Goal: Task Accomplishment & Management: Manage account settings

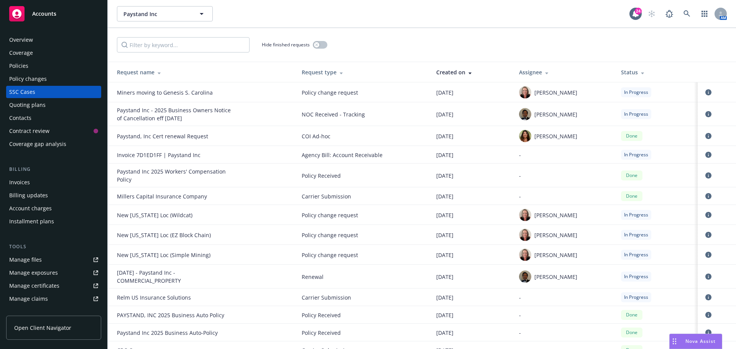
scroll to position [578, 0]
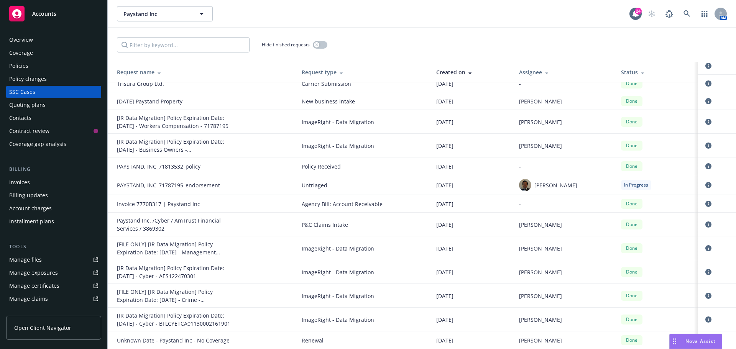
click at [381, 44] on div "Hide finished requests" at bounding box center [422, 44] width 610 height 15
click at [398, 37] on div "Hide finished requests" at bounding box center [422, 44] width 610 height 15
click at [357, 36] on div "Hide finished requests" at bounding box center [422, 45] width 628 height 34
click at [480, 18] on div "Paystand Inc Paystand Inc" at bounding box center [373, 13] width 512 height 15
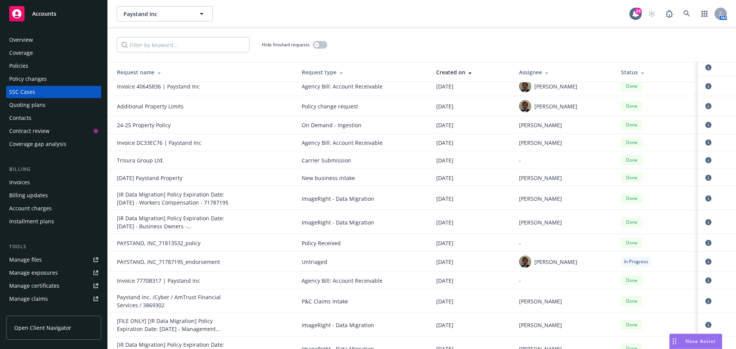
scroll to position [464, 0]
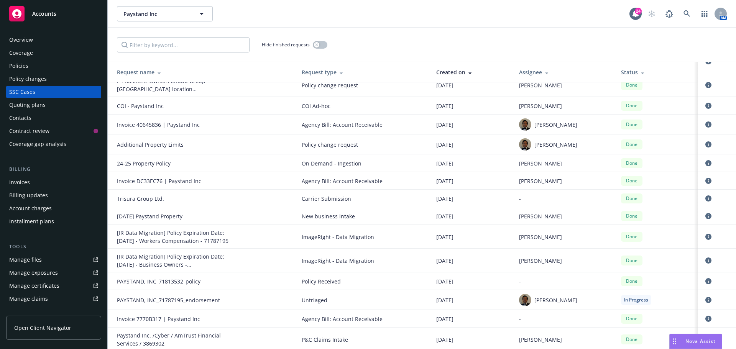
click at [375, 53] on div "Hide finished requests" at bounding box center [422, 45] width 628 height 34
click at [330, 34] on div "Hide finished requests" at bounding box center [422, 45] width 628 height 34
click at [445, 25] on div "Paystand Inc Paystand Inc 24 AM" at bounding box center [422, 14] width 628 height 28
click at [424, 20] on div "Paystand Inc Paystand Inc" at bounding box center [373, 13] width 512 height 15
click at [686, 15] on icon at bounding box center [686, 13] width 7 height 7
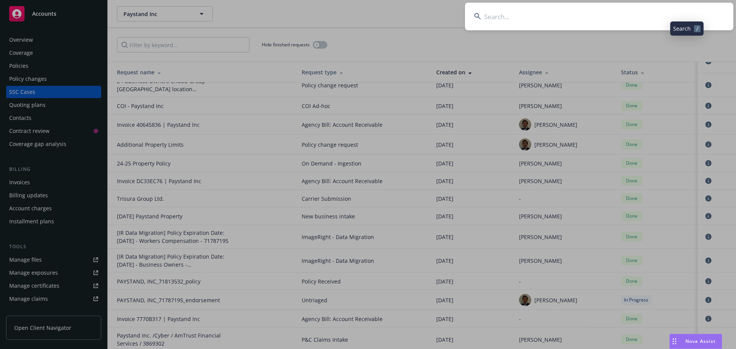
click at [679, 18] on input at bounding box center [599, 17] width 268 height 28
type input "pontoro"
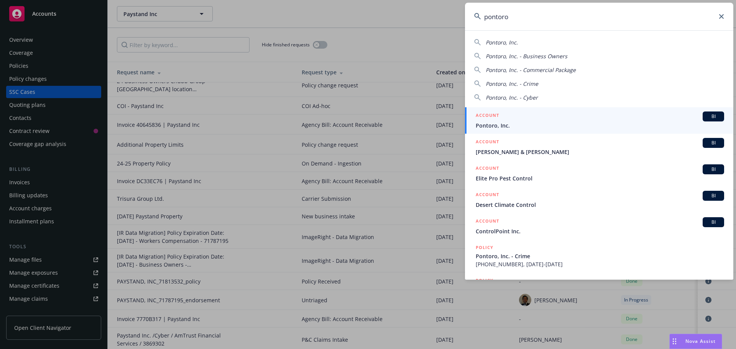
click at [711, 111] on div "BI" at bounding box center [712, 116] width 21 height 10
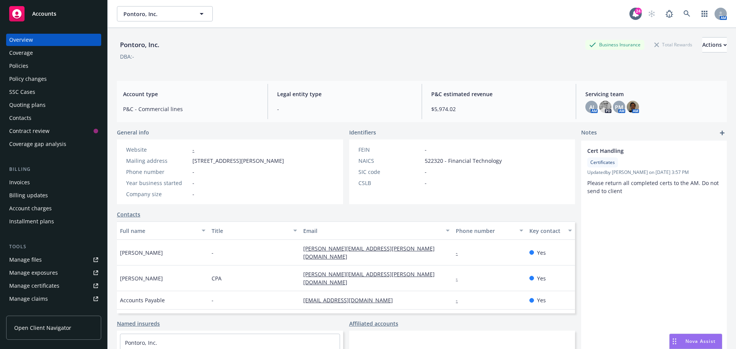
click at [359, 33] on div "Pontoro, Inc. Business Insurance Total Rewards Actions DBA: -" at bounding box center [422, 51] width 610 height 47
click at [312, 59] on div "DBA: -" at bounding box center [422, 56] width 610 height 8
click at [12, 60] on div "Policies" at bounding box center [18, 66] width 19 height 12
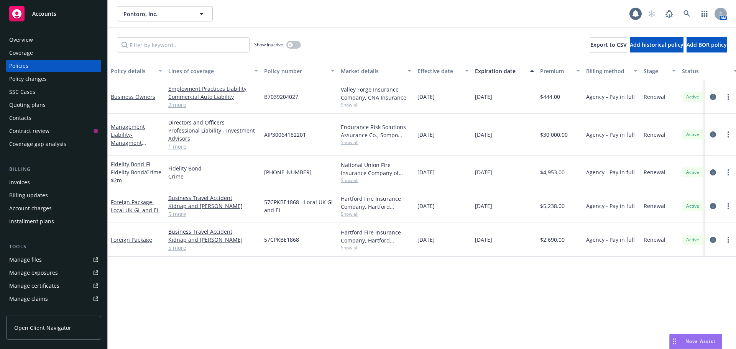
click at [368, 44] on div "Show inactive Export to CSV Add historical policy Add BOR policy" at bounding box center [422, 45] width 628 height 34
click at [331, 292] on div "Policy details Lines of coverage Policy number Market details Effective date Ex…" at bounding box center [422, 205] width 628 height 287
click at [472, 47] on div "Show inactive Export to CSV Add historical policy Add BOR policy" at bounding box center [422, 45] width 628 height 34
click at [147, 100] on link "Business Owners" at bounding box center [133, 96] width 44 height 7
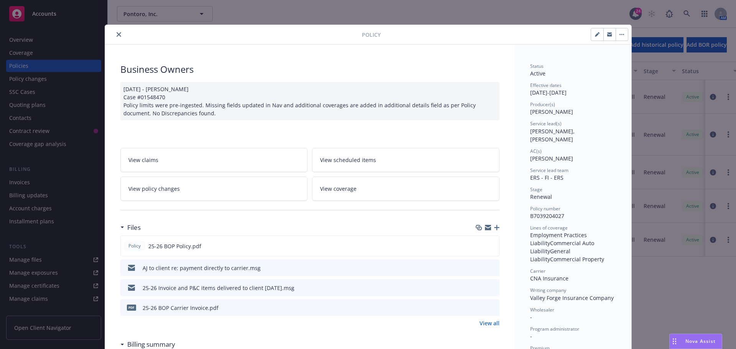
click at [115, 38] on button "close" at bounding box center [118, 34] width 9 height 9
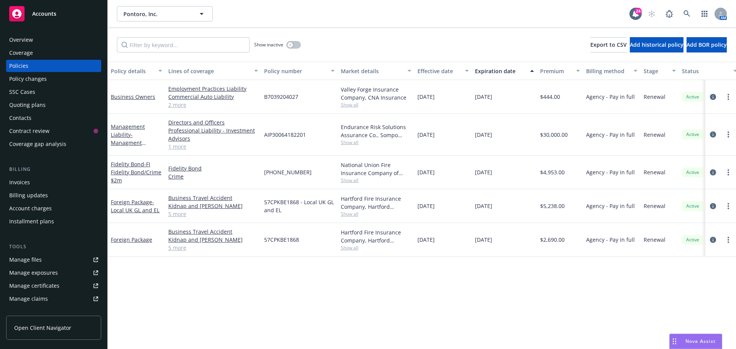
click at [36, 76] on div "Policy changes" at bounding box center [28, 79] width 38 height 12
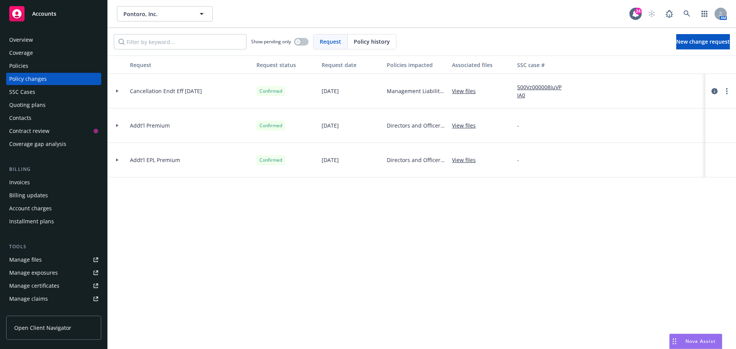
click at [363, 46] on div "Policy history" at bounding box center [371, 41] width 48 height 15
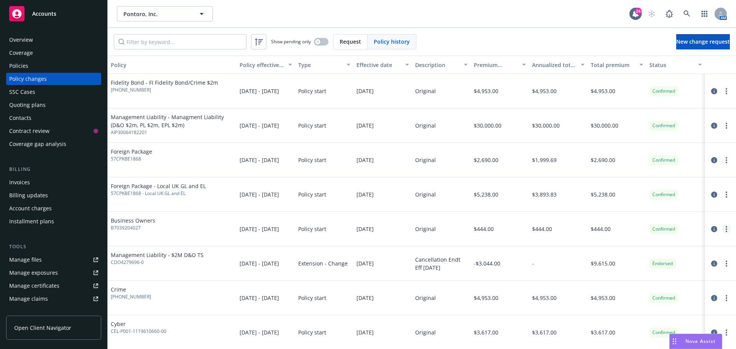
click at [725, 232] on circle "more" at bounding box center [726, 232] width 2 height 2
click at [639, 279] on link "Edit policy change" at bounding box center [658, 275] width 131 height 15
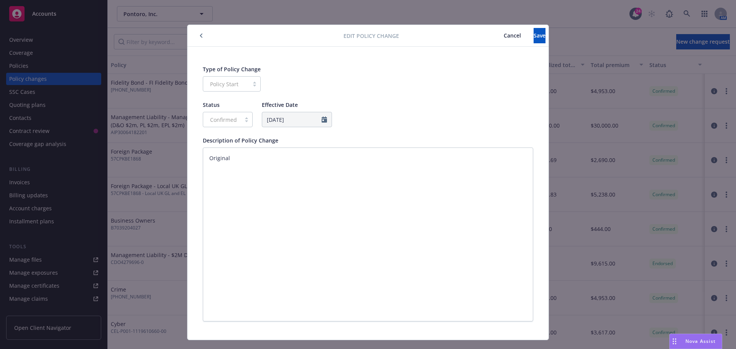
click at [503, 36] on span "Cancel" at bounding box center [511, 35] width 17 height 7
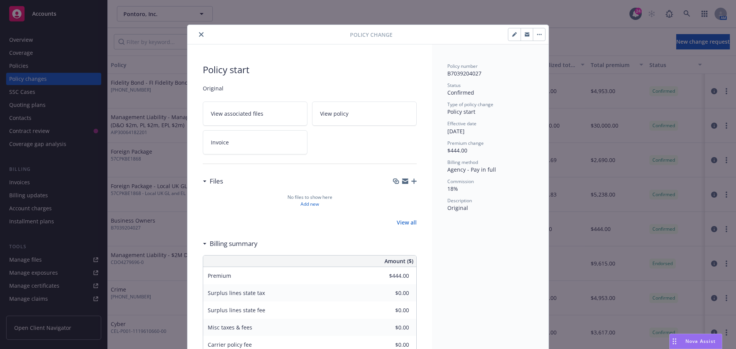
click at [535, 38] on button "button" at bounding box center [539, 34] width 12 height 12
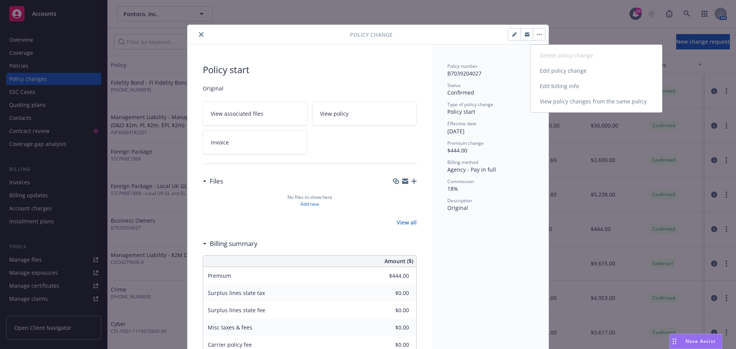
click at [538, 86] on link "Edit billing info" at bounding box center [595, 86] width 131 height 15
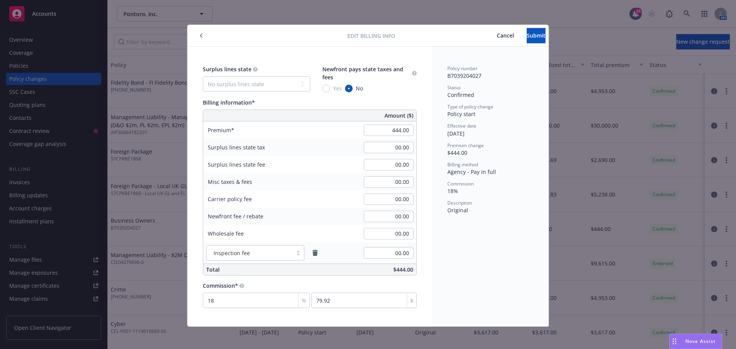
click at [303, 97] on div "Surplus lines state No surplus lines state [US_STATE] [US_STATE] [US_STATE] [US…" at bounding box center [310, 170] width 214 height 210
click at [390, 127] on input "444.00" at bounding box center [389, 130] width 50 height 11
type input "-444.00"
type input "-79.92"
click at [384, 181] on input "00.00" at bounding box center [389, 181] width 50 height 11
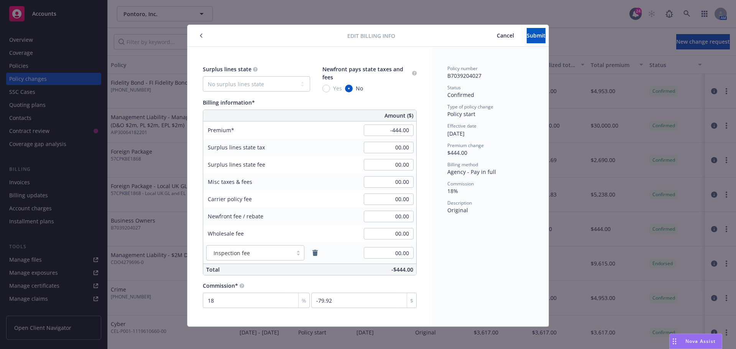
click at [497, 36] on span "Cancel" at bounding box center [505, 35] width 17 height 7
type input "444.00"
type input "79.92"
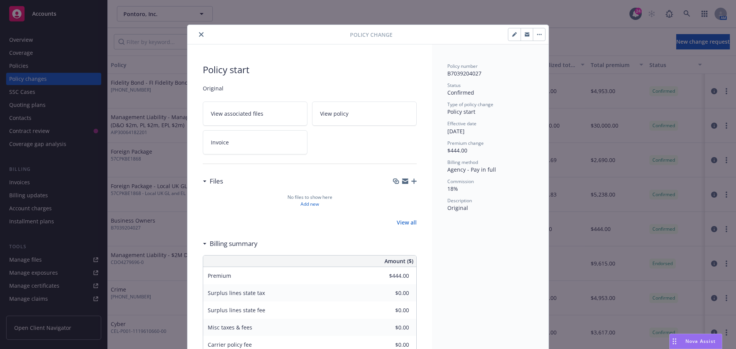
click at [202, 34] on button "close" at bounding box center [201, 34] width 9 height 9
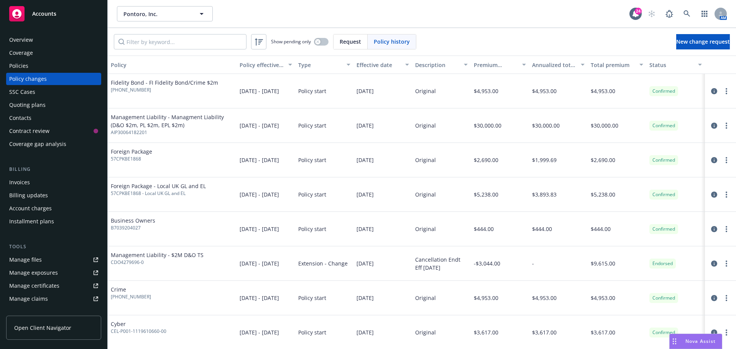
click at [47, 184] on div "Invoices" at bounding box center [53, 182] width 89 height 12
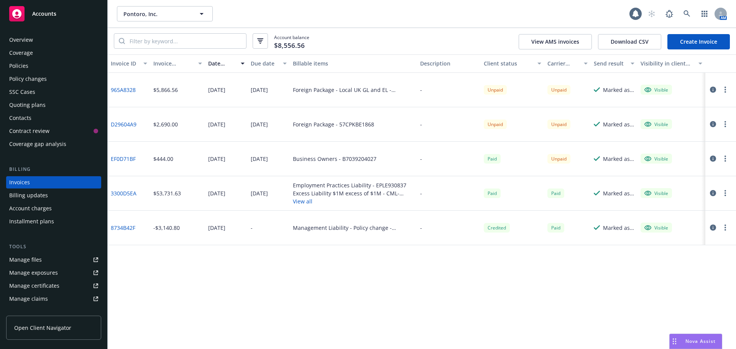
click at [378, 25] on div "Pontoro, Inc. Pontoro, Inc. AM" at bounding box center [422, 14] width 628 height 28
click at [727, 162] on button "button" at bounding box center [724, 158] width 9 height 9
click at [386, 315] on div "Invoice ID Invoice amount Date issued Due date Billable items Description Clien…" at bounding box center [422, 201] width 628 height 295
click at [43, 68] on div "Policies" at bounding box center [53, 66] width 89 height 12
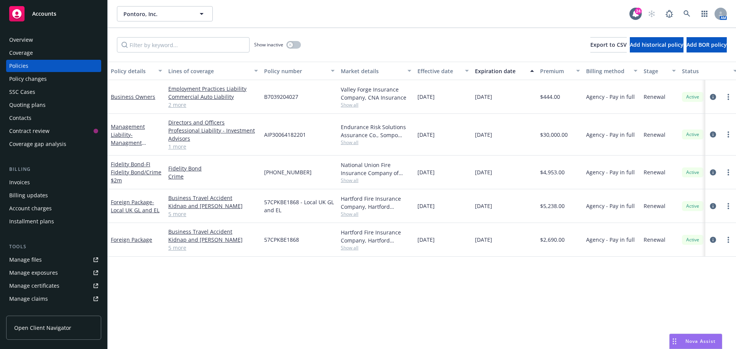
click at [39, 83] on div "Policy changes" at bounding box center [28, 79] width 38 height 12
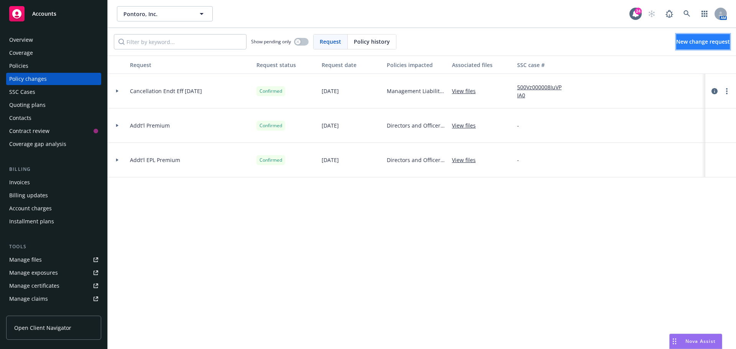
click at [687, 36] on link "New change request" at bounding box center [703, 41] width 54 height 15
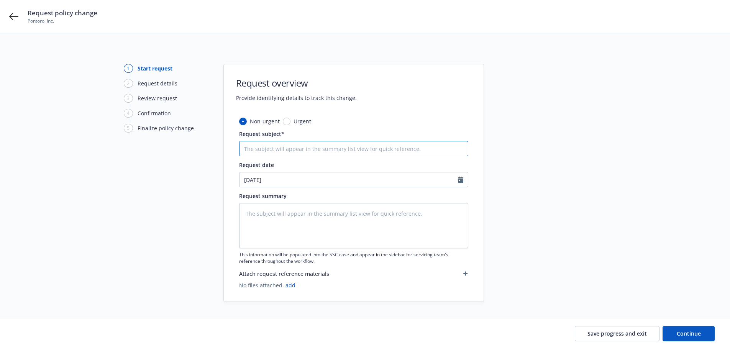
click at [319, 152] on input "Request subject*" at bounding box center [353, 148] width 229 height 15
type textarea "x"
type input "C"
type textarea "x"
type input "Co"
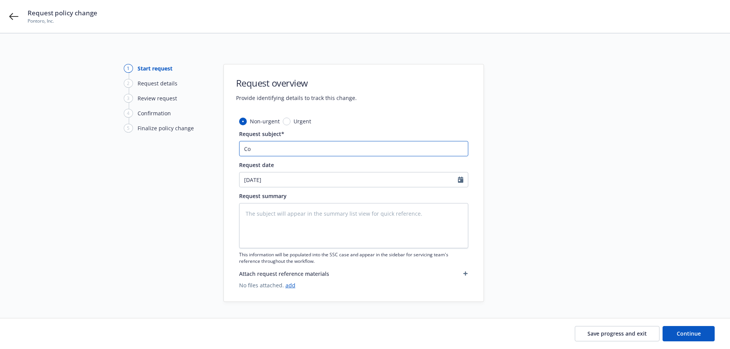
type textarea "x"
type input "Cor"
type textarea "x"
type input "Corr"
type textarea "x"
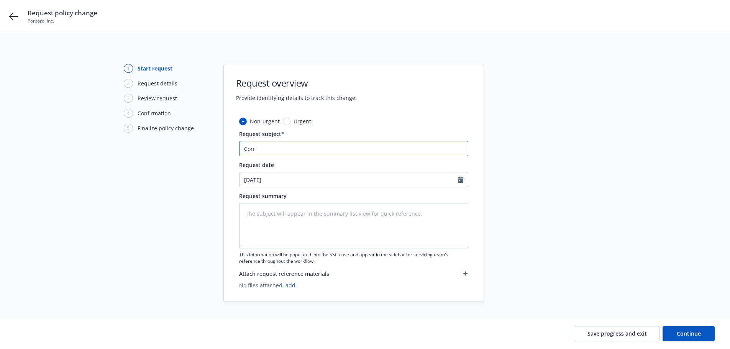
type input "Corre"
type textarea "x"
type input "Correc"
type textarea "x"
type input "Correct"
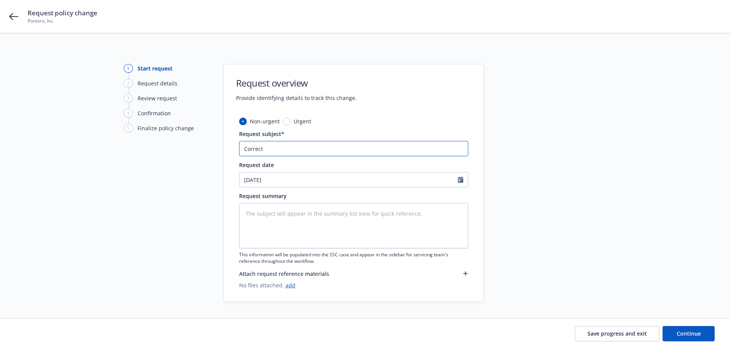
type textarea "x"
type input "Correcti"
type textarea "x"
type input "Correction"
type textarea "x"
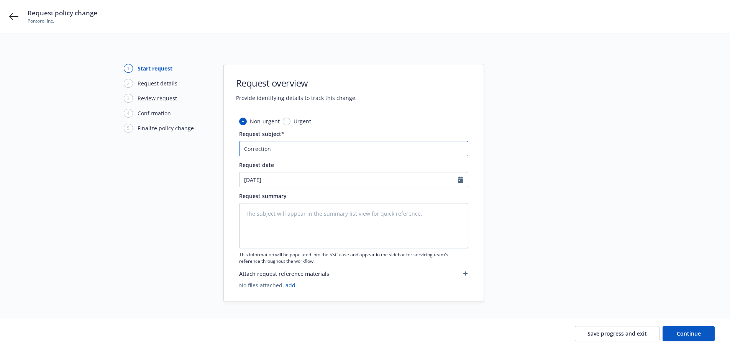
type input "Correction"
type textarea "x"
type input "Correction o"
type textarea "x"
type input "Correction of"
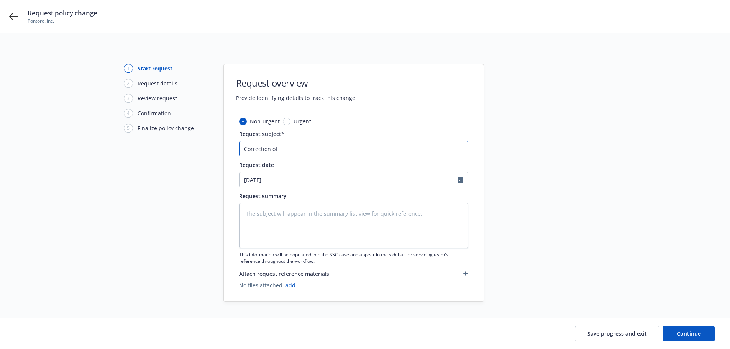
type textarea "x"
type input "Correction of"
type textarea "x"
type input "Correction of b"
type textarea "x"
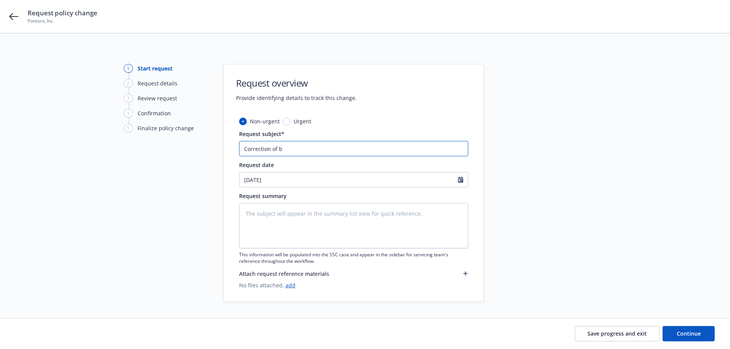
type input "Correction of bi"
type textarea "x"
type input "Correction of bil"
type textarea "x"
type input "Correction of bill"
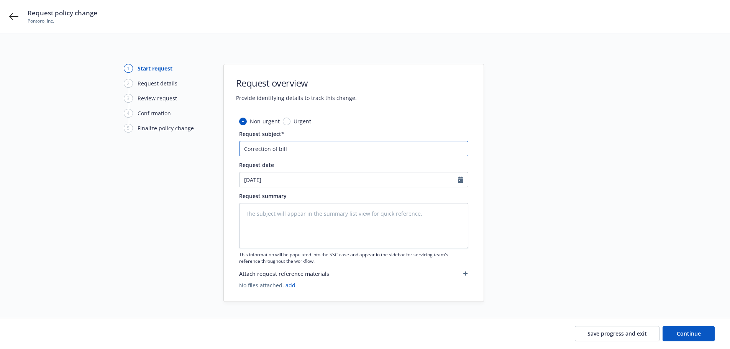
type textarea "x"
type input "Correction of bill"
type textarea "x"
type input "Correction of [PERSON_NAME]"
type textarea "x"
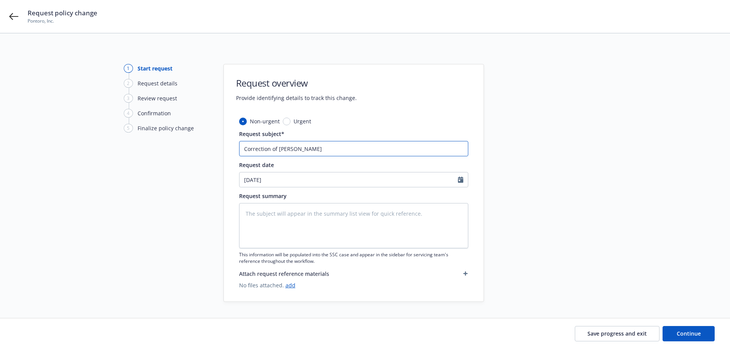
type input "Correction of bill fr"
type textarea "x"
type input "Correction of [PERSON_NAME]"
type textarea "x"
type input "Correction of bill from"
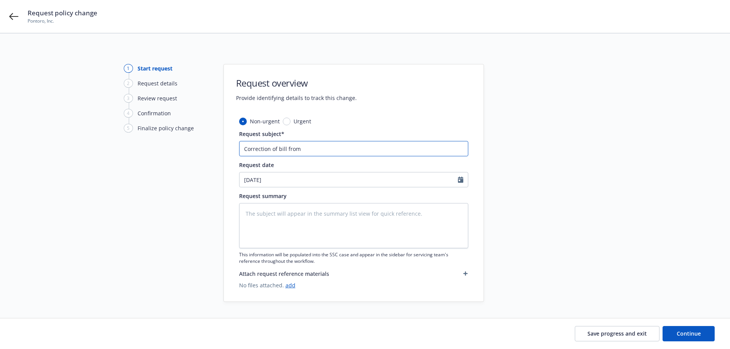
type textarea "x"
type input "Correction of bill from A"
type textarea "x"
type input "Correction of bill from Ag"
type textarea "x"
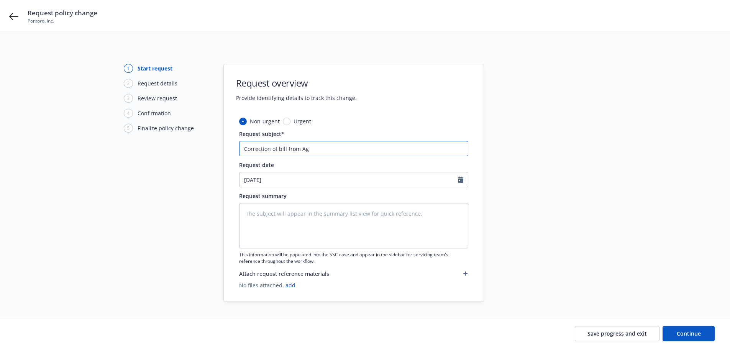
type input "Correction of bill from Age"
type textarea "x"
type input "Correction of bill from Agen"
type textarea "x"
type input "Correction of bill from Agenc"
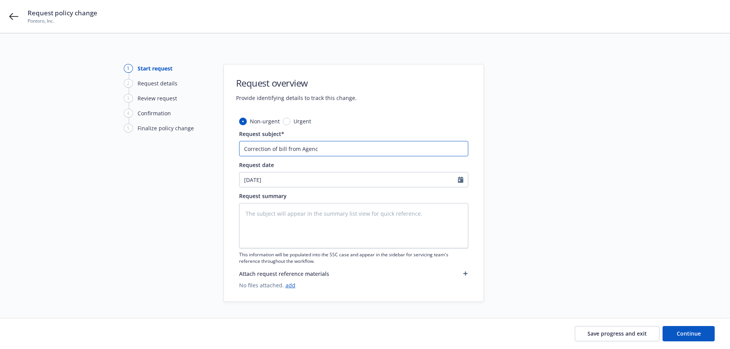
type textarea "x"
type input "Correction of bill from Agency"
type textarea "x"
type input "Correction of bill from Agency"
type textarea "x"
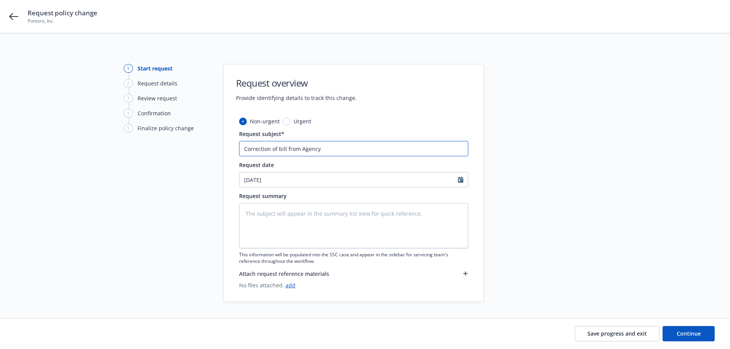
type input "Correction of bill from Agency t"
type textarea "x"
type input "Correction of bill from Agency to"
type textarea "x"
type input "Correction of bill from Agency to"
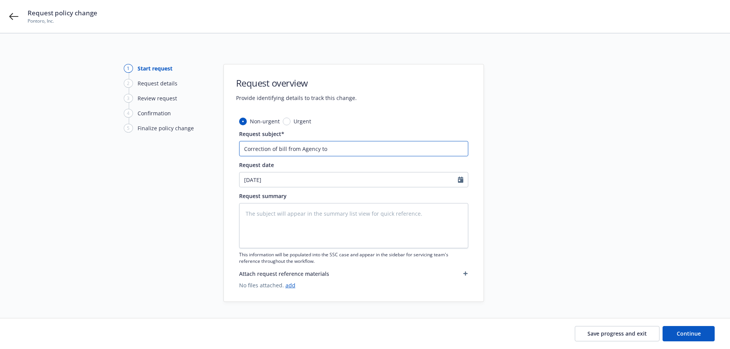
type textarea "x"
type input "Correction of bill from Agency to d"
type textarea "x"
type input "Correction of bill from Agency to di"
type textarea "x"
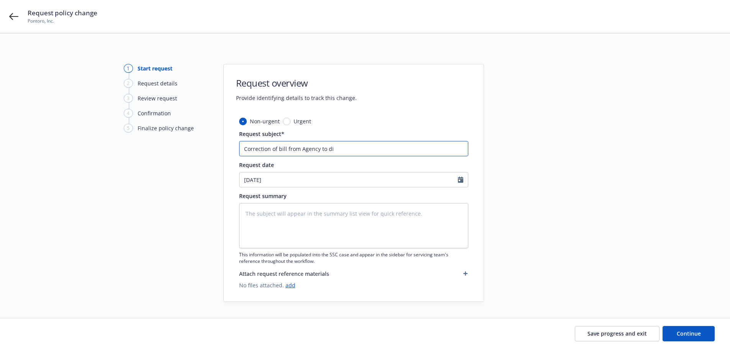
type input "Correction of bill from Agency to dir"
type textarea "x"
type input "Correction of bill from Agency to dire"
type textarea "x"
type input "Correction of bill from Agency to direc"
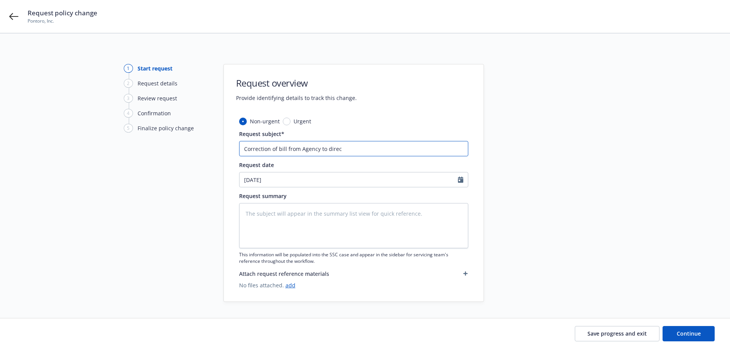
type textarea "x"
type input "Correction of bill from Agency to direct"
type textarea "x"
type input "Correction of bill from Agency to direct b"
type textarea "x"
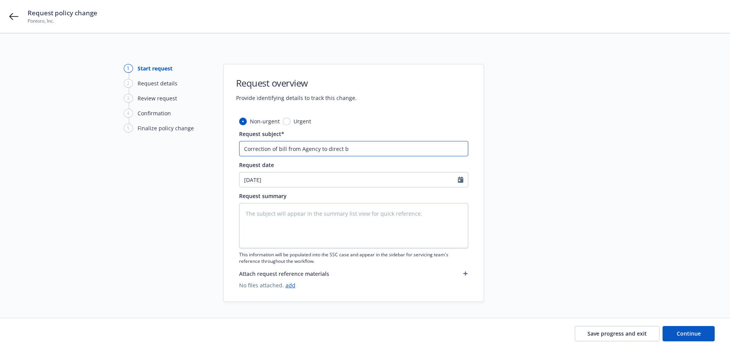
type input "Correction of bill from Agency to direct bi"
type textarea "x"
type input "Correction of bill from Agency to direct bil"
type textarea "x"
type input "Correction of bill from Agency to direct bill"
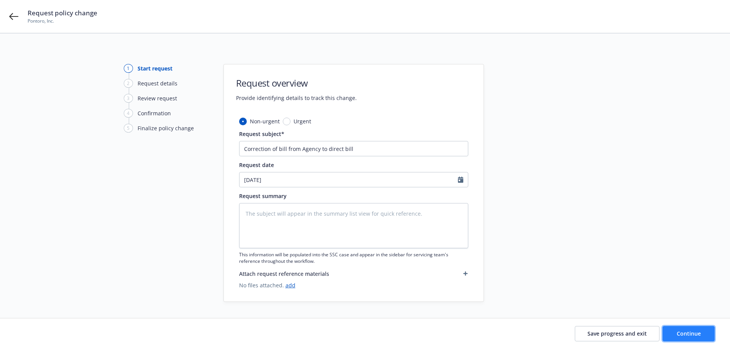
click at [689, 331] on span "Continue" at bounding box center [689, 333] width 24 height 7
type textarea "x"
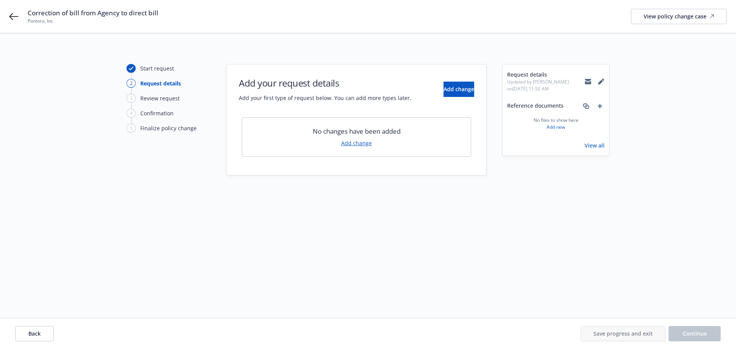
click at [357, 143] on link "Add change" at bounding box center [356, 143] width 31 height 8
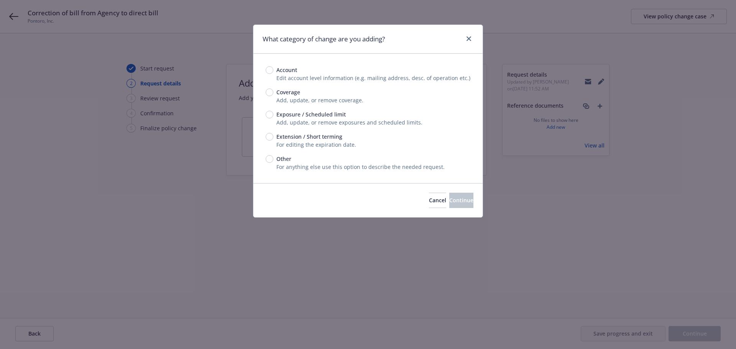
click at [271, 66] on div "Account Edit account level information (e.g. mailing address, desc. of operatio…" at bounding box center [367, 118] width 229 height 129
click at [270, 159] on input "Other" at bounding box center [269, 159] width 8 height 8
radio input "true"
click at [452, 197] on span "Continue" at bounding box center [461, 200] width 24 height 7
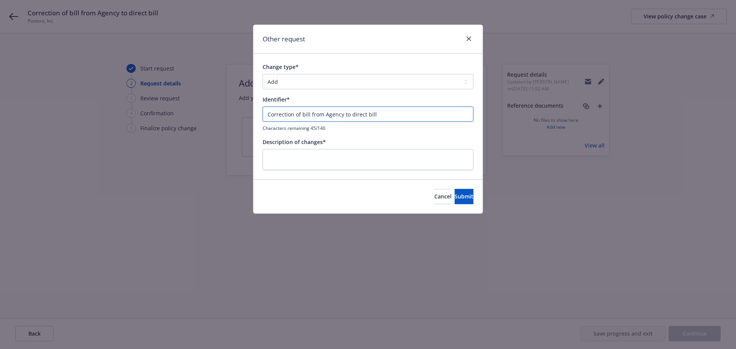
drag, startPoint x: 382, startPoint y: 114, endPoint x: 233, endPoint y: 116, distance: 149.8
click at [233, 116] on div "Other request Change type* Add Audit Change Remove Identifier* Correction of bi…" at bounding box center [368, 174] width 736 height 349
click at [334, 151] on textarea at bounding box center [367, 159] width 211 height 21
paste textarea "Correction of bill from Agency to direct bill"
type textarea "x"
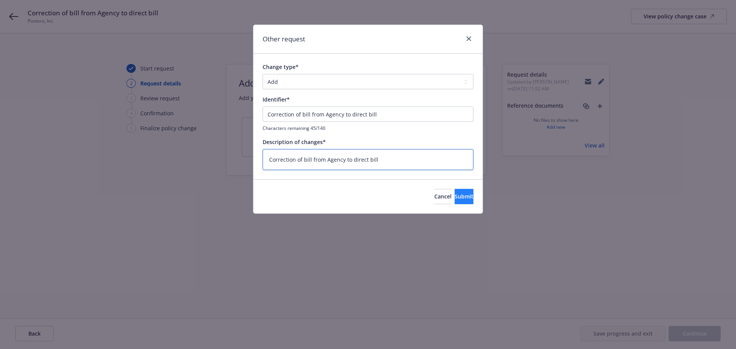
type textarea "Correction of bill from Agency to direct bill"
click at [457, 203] on button "Submit" at bounding box center [463, 196] width 19 height 15
type textarea "x"
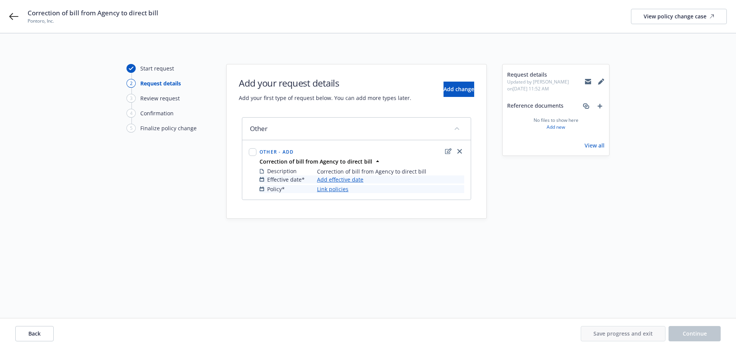
click at [337, 192] on link "Link policies" at bounding box center [332, 189] width 31 height 8
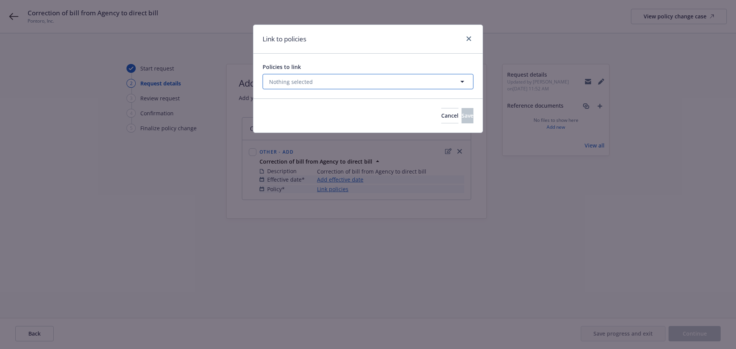
click at [308, 84] on span "Nothing selected" at bounding box center [291, 82] width 44 height 8
select select "ACTIVE"
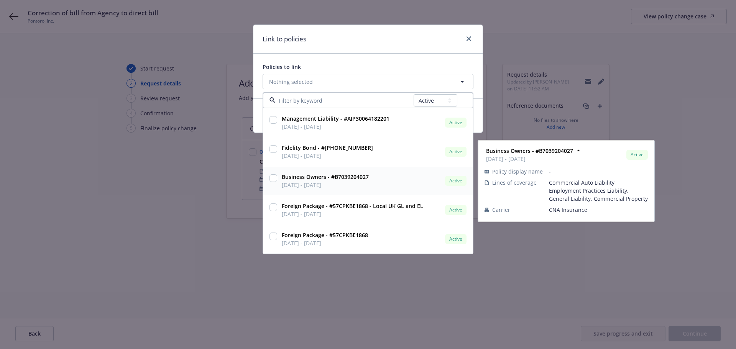
click at [274, 181] on input "checkbox" at bounding box center [273, 178] width 8 height 8
checkbox input "true"
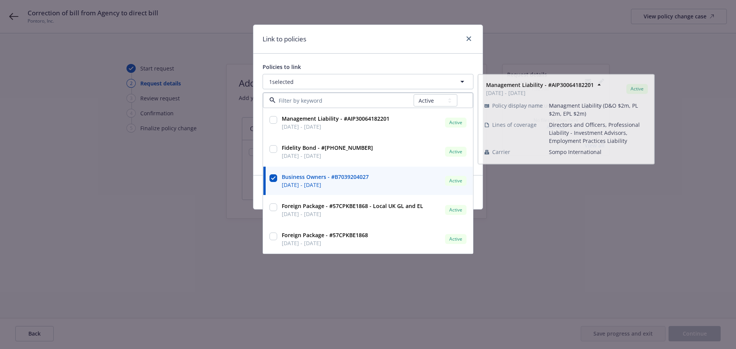
click at [396, 62] on div "Policies to link 1 selected All Active Upcoming Expired Cancelled Management Li…" at bounding box center [367, 114] width 229 height 121
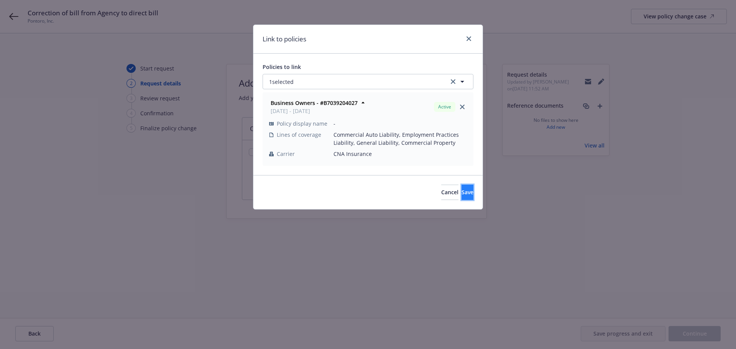
click at [461, 197] on button "Save" at bounding box center [467, 192] width 12 height 15
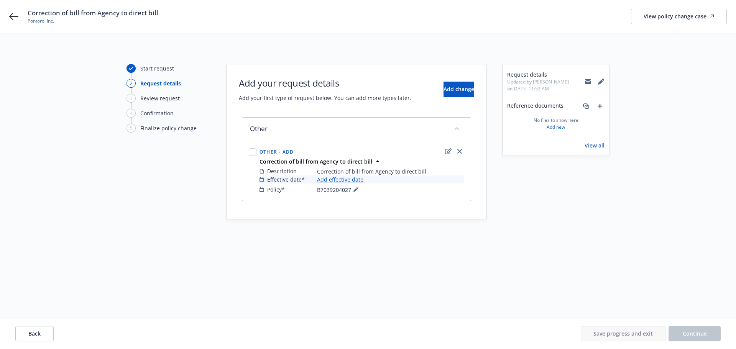
click at [353, 179] on link "Add effective date" at bounding box center [340, 179] width 46 height 8
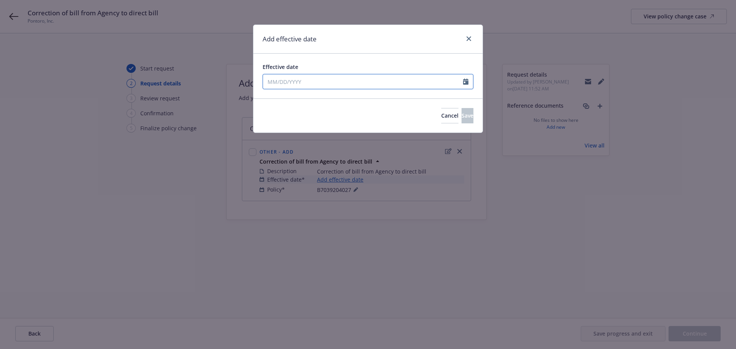
click at [342, 87] on input "Effective date" at bounding box center [363, 81] width 200 height 15
select select "8"
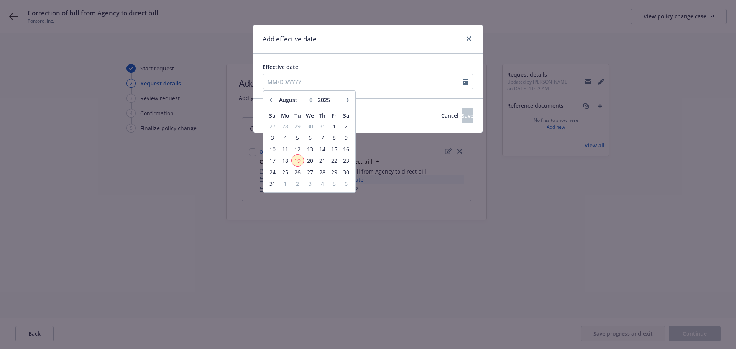
click at [299, 161] on span "19" at bounding box center [297, 161] width 10 height 10
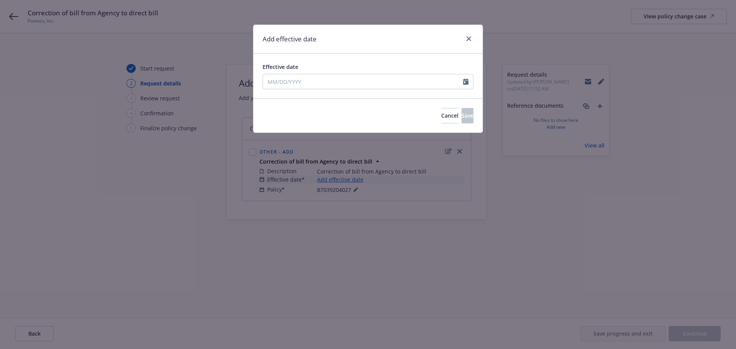
type input "[DATE]"
click at [461, 113] on button "Save" at bounding box center [467, 115] width 12 height 15
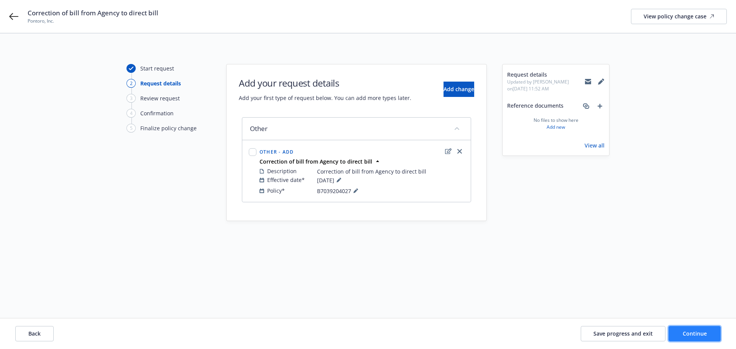
click at [696, 333] on span "Continue" at bounding box center [694, 333] width 24 height 7
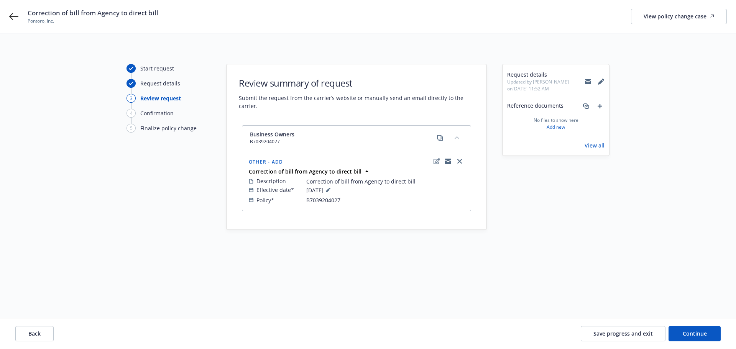
click at [526, 282] on div "Request details Updated by [PERSON_NAME] on [DATE] 11:52 AM Reference documents…" at bounding box center [555, 175] width 107 height 223
click at [434, 161] on icon "edit" at bounding box center [436, 161] width 7 height 6
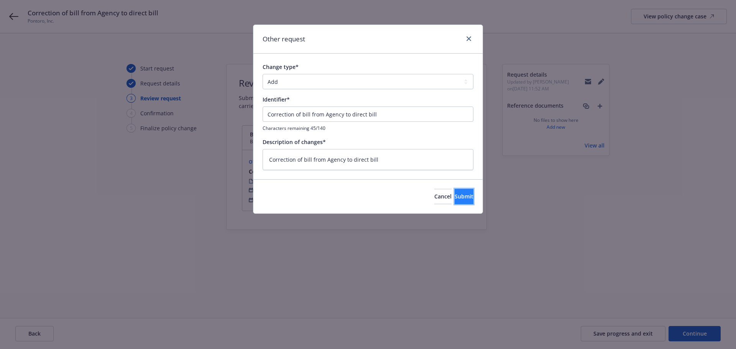
click at [454, 199] on span "Submit" at bounding box center [463, 196] width 19 height 7
type textarea "x"
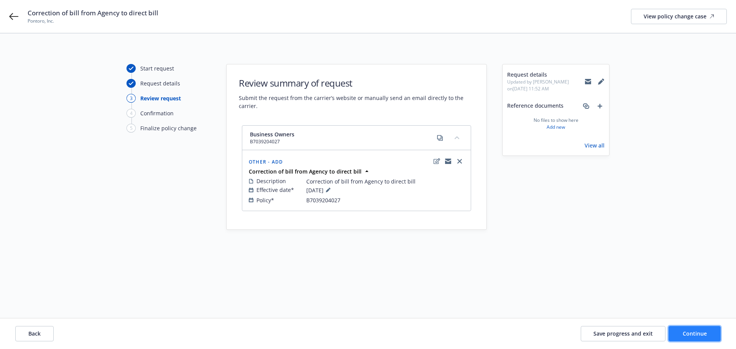
click at [677, 332] on button "Continue" at bounding box center [694, 333] width 52 height 15
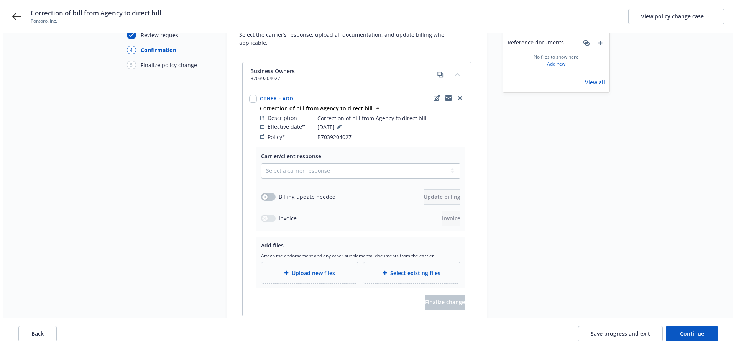
scroll to position [77, 0]
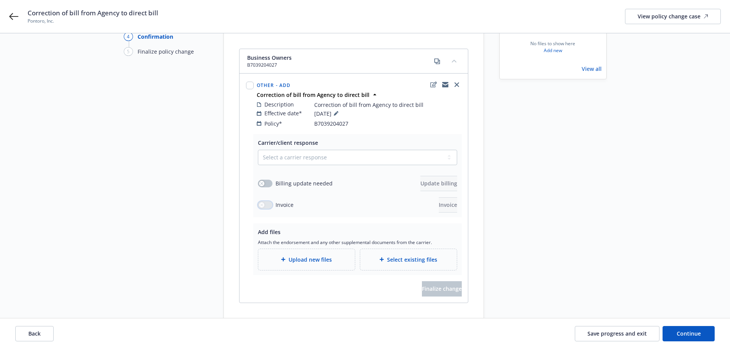
click at [269, 201] on button "button" at bounding box center [265, 205] width 15 height 8
click at [252, 82] on input "checkbox" at bounding box center [250, 86] width 8 height 8
checkbox input "true"
click at [298, 152] on select "Select a carrier response Accepted Accepted with revision No endorsement needed…" at bounding box center [357, 157] width 199 height 15
select select "ACCEPTED"
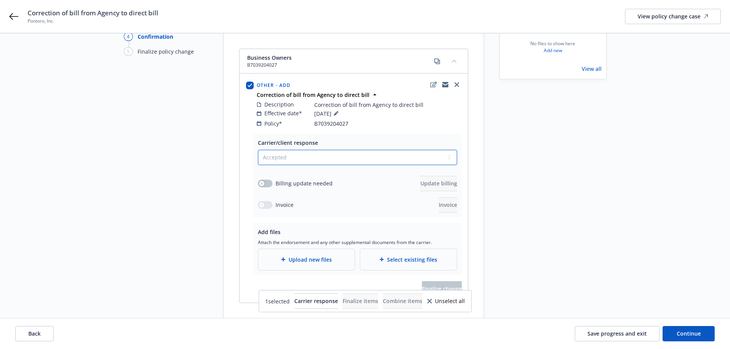
click at [258, 150] on select "Select a carrier response Accepted Accepted with revision No endorsement needed…" at bounding box center [357, 157] width 199 height 15
click at [265, 201] on button "button" at bounding box center [265, 205] width 15 height 8
click at [404, 155] on select "Select a carrier response Accepted Accepted with revision No endorsement needed…" at bounding box center [357, 157] width 199 height 15
click at [258, 150] on select "Select a carrier response Accepted Accepted with revision No endorsement needed…" at bounding box center [357, 157] width 199 height 15
click at [419, 121] on div "Other - Add Correction of bill from Agency to direct bill Description Correctio…" at bounding box center [354, 104] width 228 height 60
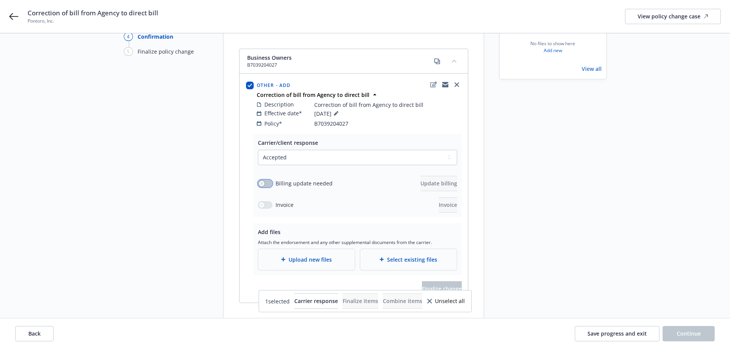
click at [261, 182] on icon "button" at bounding box center [261, 183] width 3 height 3
click at [436, 180] on span "Update billing" at bounding box center [438, 183] width 37 height 7
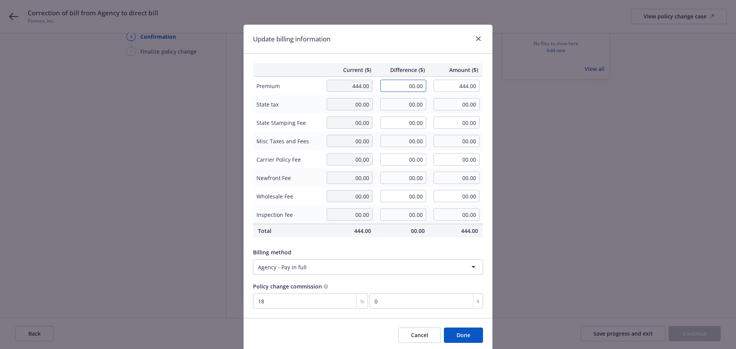
click at [408, 89] on input "00.00" at bounding box center [403, 86] width 46 height 12
type input "-444.00"
type input "00.00"
type input "-79.92"
click at [414, 123] on input "00.00" at bounding box center [403, 122] width 46 height 12
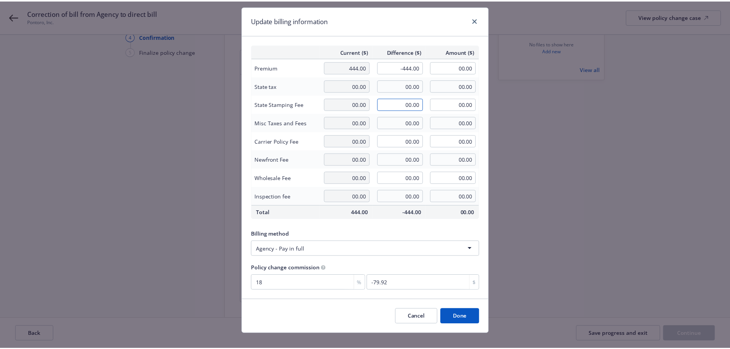
scroll to position [28, 0]
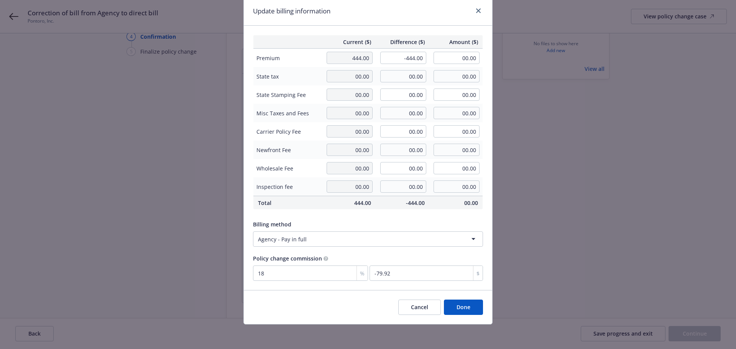
click at [464, 311] on button "Done" at bounding box center [463, 307] width 39 height 15
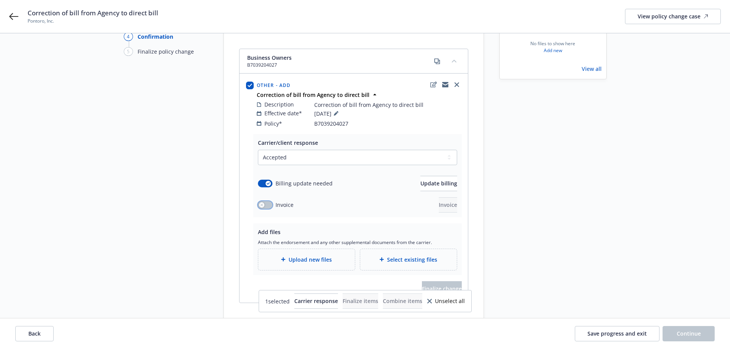
click at [265, 201] on button "button" at bounding box center [265, 205] width 15 height 8
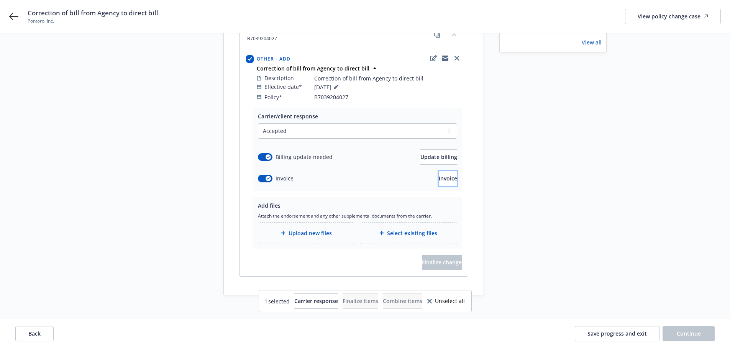
click at [439, 175] on span "Invoice" at bounding box center [448, 178] width 18 height 7
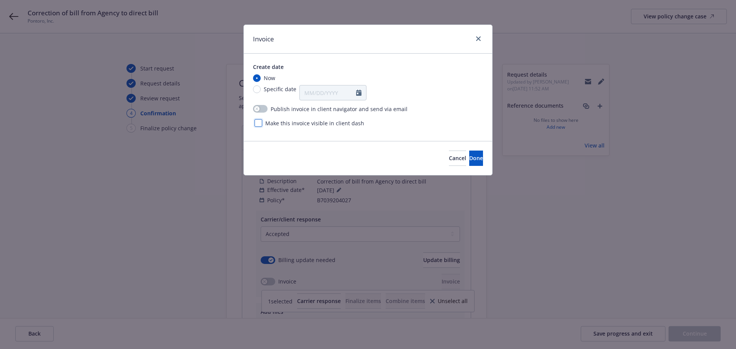
click at [257, 124] on div at bounding box center [258, 123] width 8 height 8
click at [469, 159] on span "Done" at bounding box center [476, 157] width 14 height 7
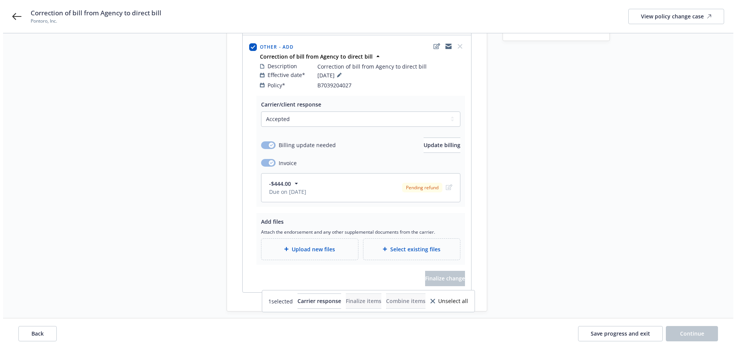
scroll to position [131, 0]
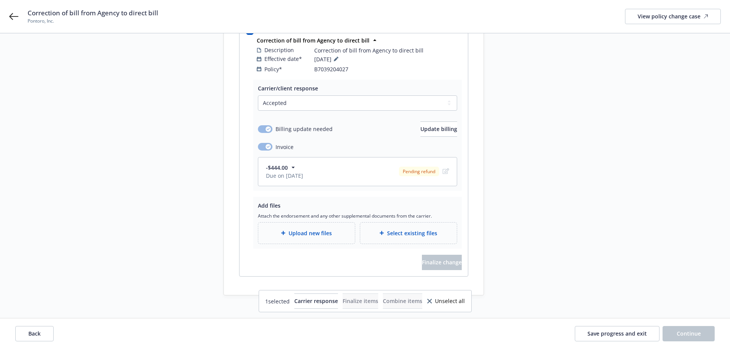
click at [158, 245] on div "Start request Request details Review request 4 Confirmation 5 Finalize policy c…" at bounding box center [166, 114] width 84 height 362
click at [313, 229] on span "Upload new files" at bounding box center [309, 233] width 43 height 8
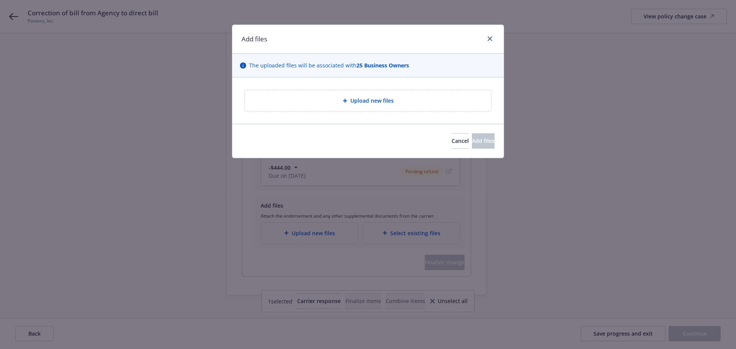
click at [370, 106] on div "Upload new files" at bounding box center [368, 100] width 246 height 21
click at [314, 101] on div "Upload new files" at bounding box center [368, 100] width 234 height 9
type textarea "x"
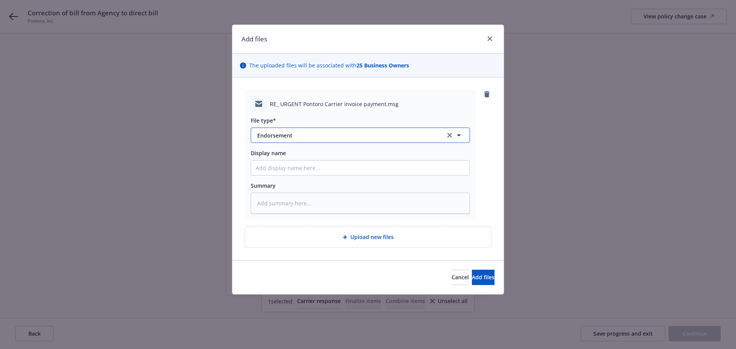
click at [308, 134] on span "Endorsement" at bounding box center [345, 135] width 177 height 8
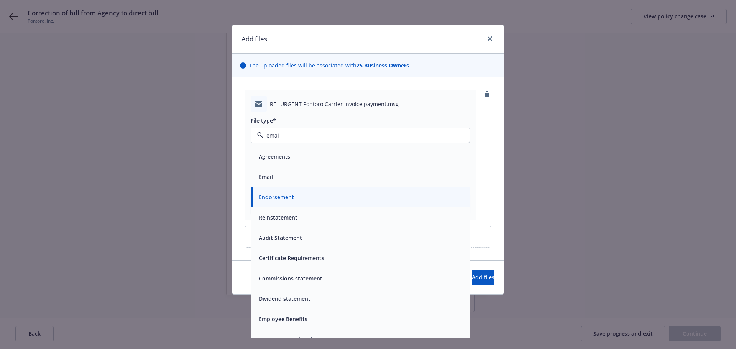
type input "email"
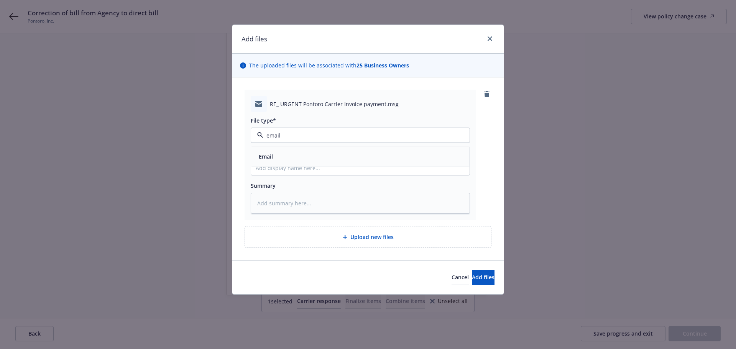
click at [318, 159] on div "Email" at bounding box center [360, 156] width 209 height 11
click at [309, 168] on input "Display name" at bounding box center [360, 168] width 218 height 15
type textarea "x"
type input "A"
type textarea "x"
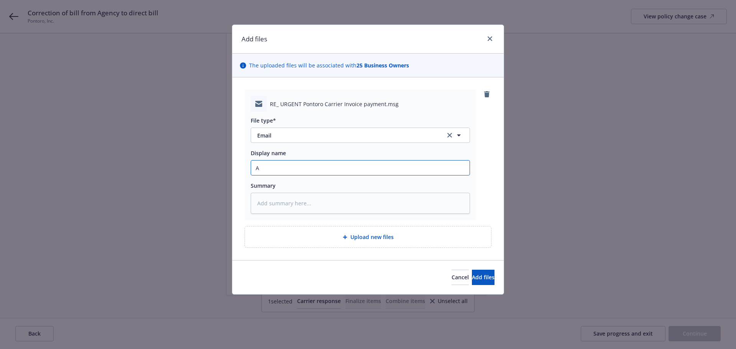
type input "Ac"
type textarea "x"
type input "Acc"
type textarea "x"
type input "Acco"
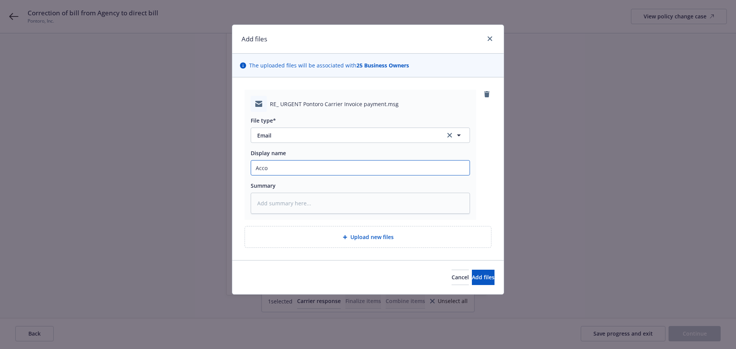
type textarea "x"
type input "Accou"
type textarea "x"
type input "Accoun"
type textarea "x"
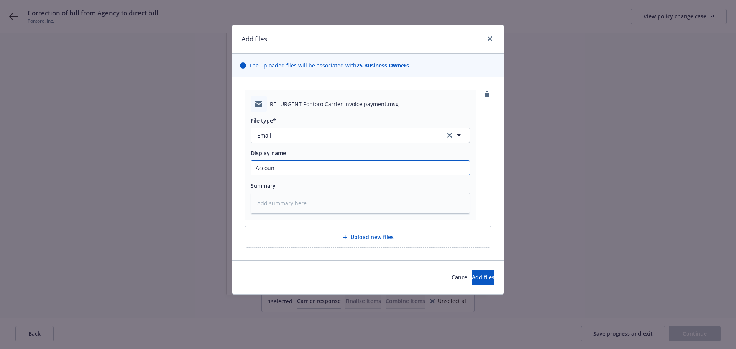
type input "Account"
type textarea "x"
type input "Accounti"
type textarea "x"
type input "Accountin"
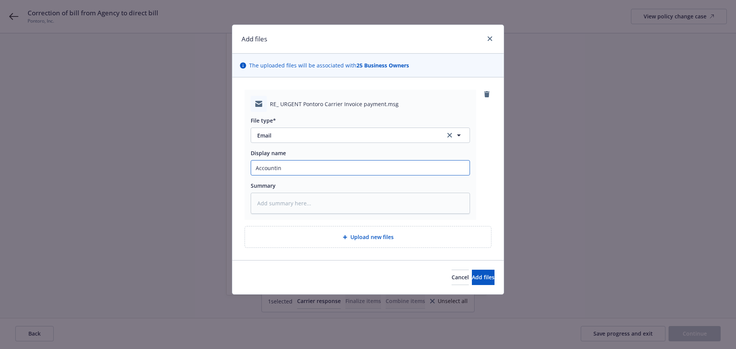
type textarea "x"
type input "Accounting"
type textarea "x"
type input "Accounting"
type textarea "x"
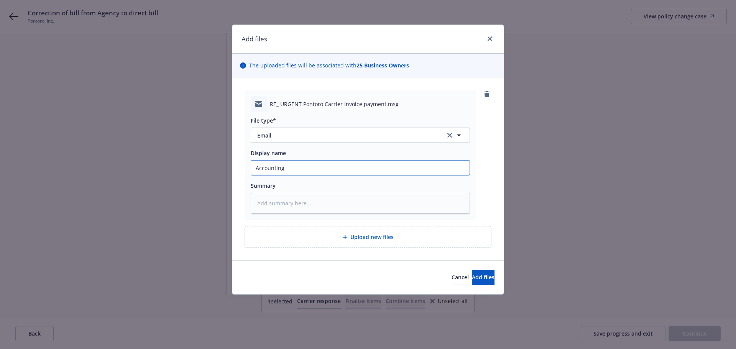
type input "Accounting e"
type textarea "x"
type input "Accounting em"
type textarea "x"
type input "Accounting ema"
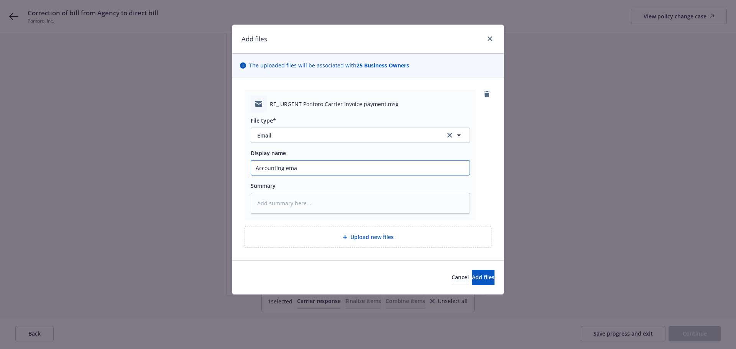
type textarea "x"
type input "Accounting emai"
type textarea "x"
type input "Accounting email"
type textarea "x"
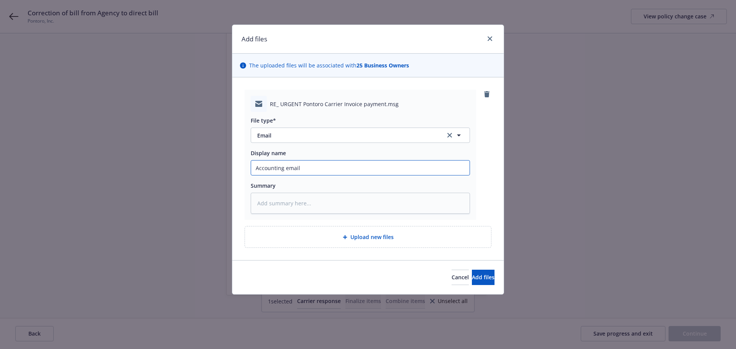
type input "Accounting email"
type textarea "x"
type input "Accounting email w"
type textarea "x"
type input "Accounting email wi"
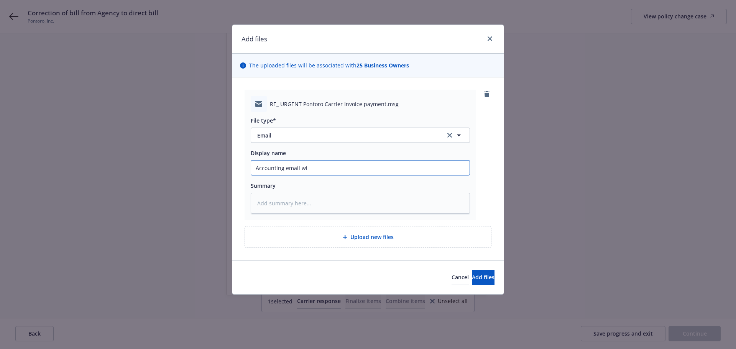
type textarea "x"
type input "Accounting email wit"
type textarea "x"
type input "Accounting email with"
type textarea "x"
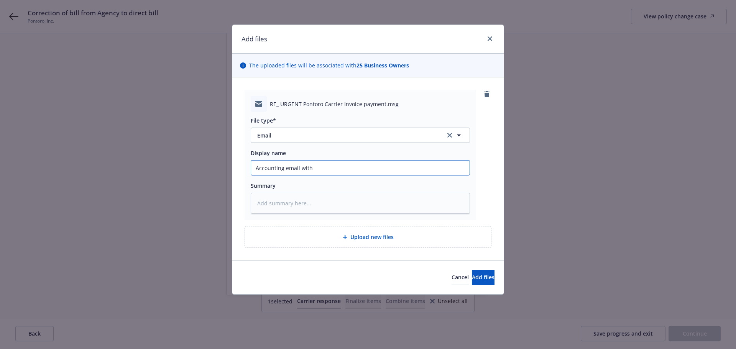
type input "Accounting email with"
type textarea "x"
type input "Accounting email with d"
type textarea "x"
type input "Accounting email with di"
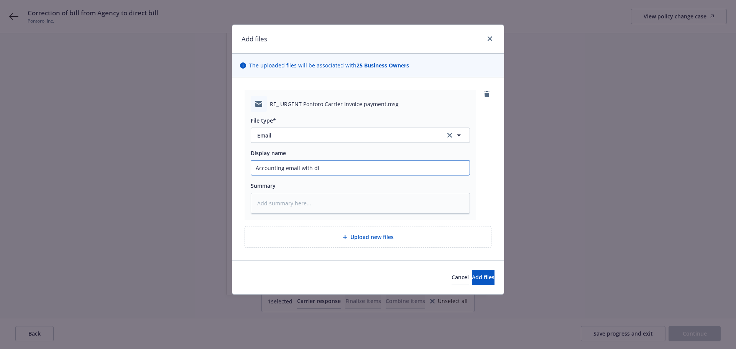
type textarea "x"
type input "Accounting email with dir"
type textarea "x"
type input "Accounting email with dire"
type textarea "x"
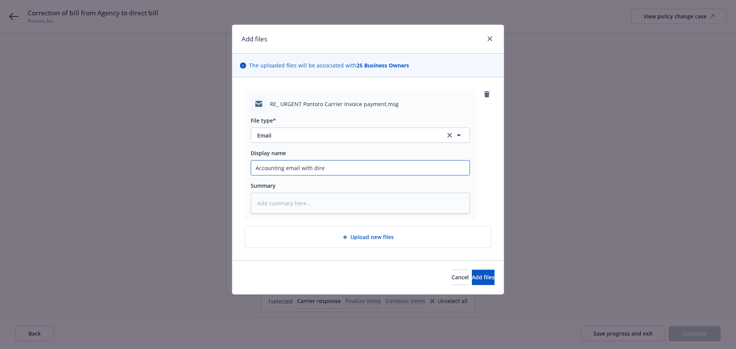
type input "Accounting email with direc"
type textarea "x"
type input "Accounting email with direct"
type textarea "x"
type input "Accounting email with directi"
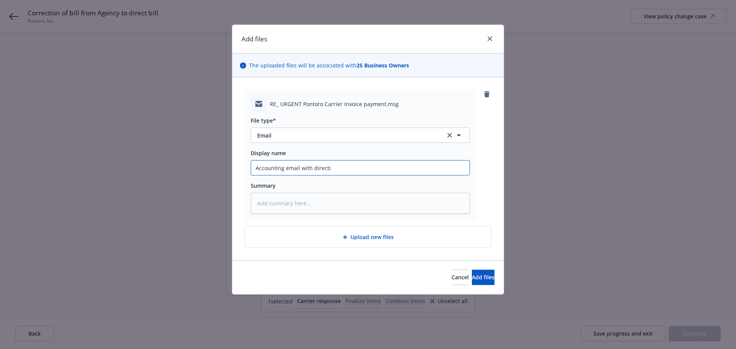
type textarea "x"
type input "Accounting email with direction"
type textarea "x"
type input "Accounting email with directions"
type textarea "x"
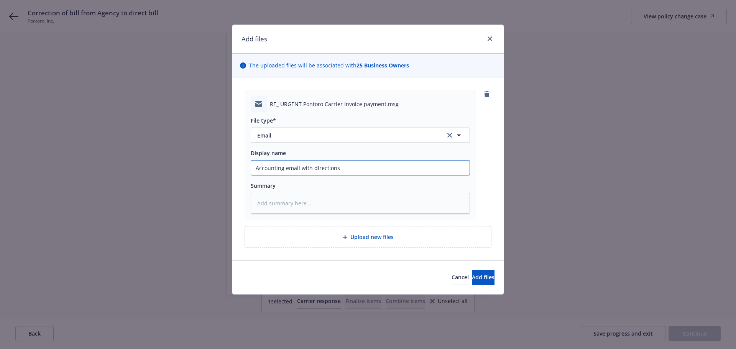
type input "Accounting email with directions"
type textarea "x"
type input "Accounting email with directions o"
type textarea "x"
type input "Accounting email with directions on"
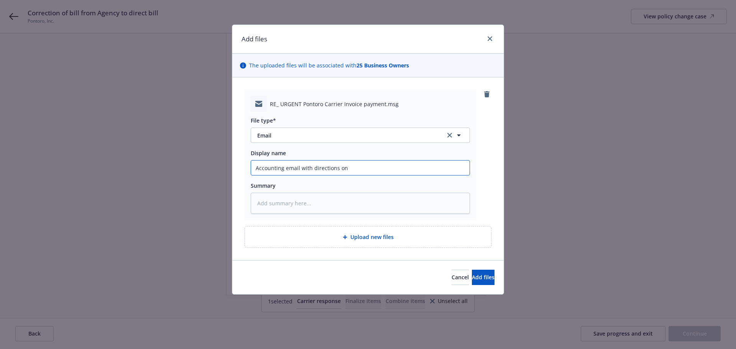
type textarea "x"
type input "Accounting email with directions on"
type textarea "x"
type input "Accounting email with directions on h"
type textarea "x"
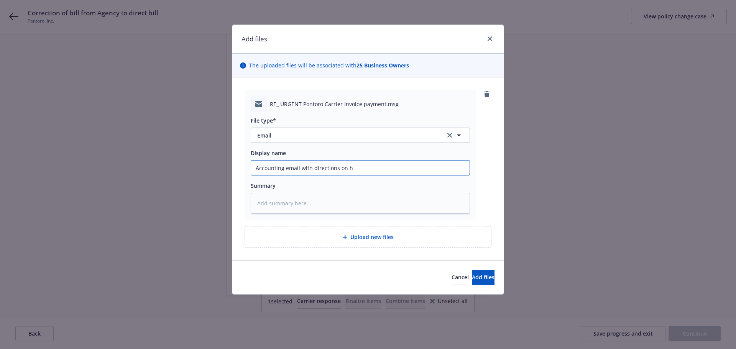
type input "Accounting email with directions on ho"
type textarea "x"
type input "Accounting email with directions on how"
type textarea "x"
type input "Accounting email with directions on how"
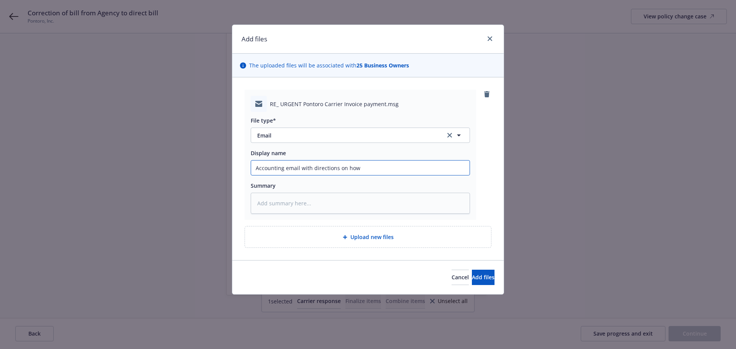
type textarea "x"
type input "Accounting email with directions on how t"
type textarea "x"
type input "Accounting email with directions on how to"
type textarea "x"
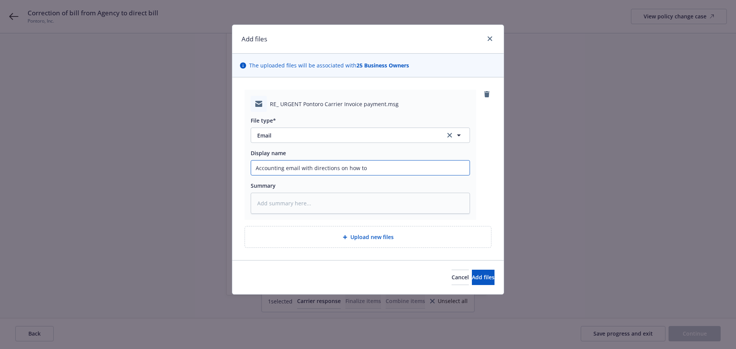
type input "Accounting email with directions on how to"
type textarea "x"
type input "Accounting email with directions on how to p"
type textarea "x"
type input "Accounting email with directions on how to pr"
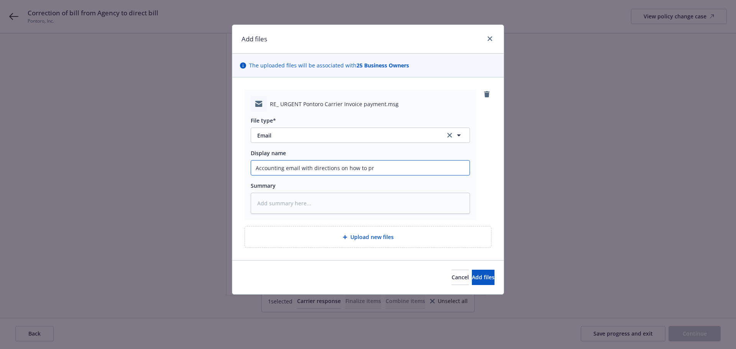
type textarea "x"
type input "Accounting email with directions on how to pro"
type textarea "x"
type input "Accounting email with directions on how to proc"
type textarea "x"
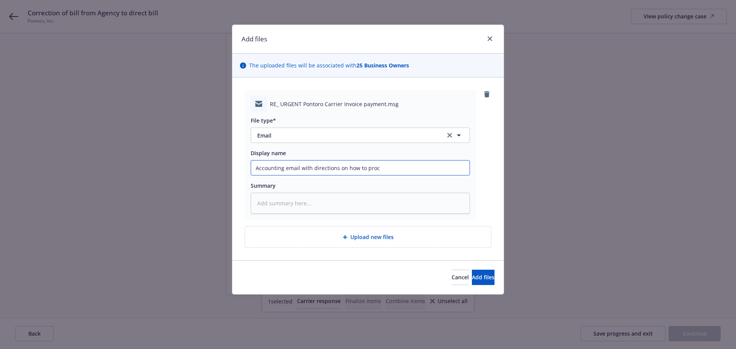
type input "Accounting email with directions on how to proce"
click at [472, 279] on button "Add files" at bounding box center [483, 277] width 23 height 15
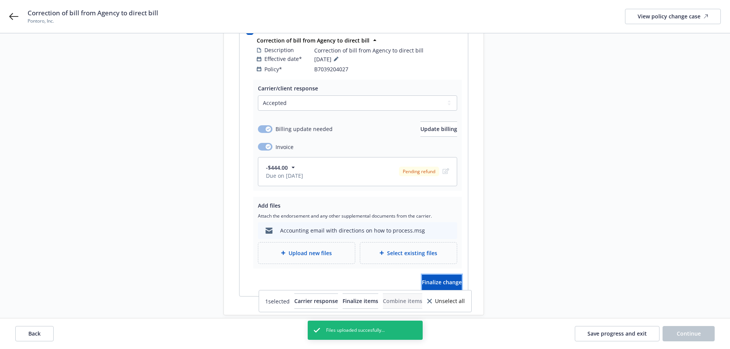
click at [457, 279] on button "Finalize change" at bounding box center [442, 282] width 40 height 15
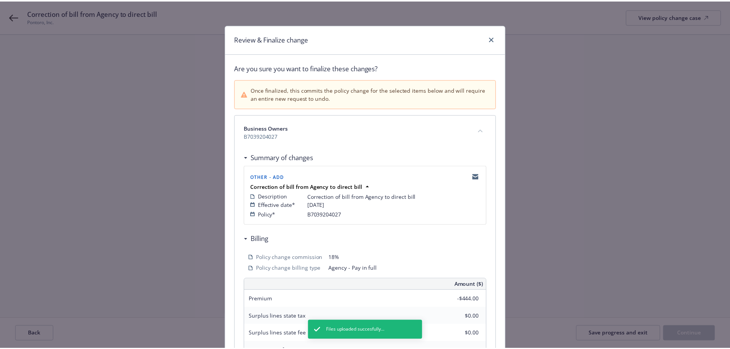
scroll to position [169, 0]
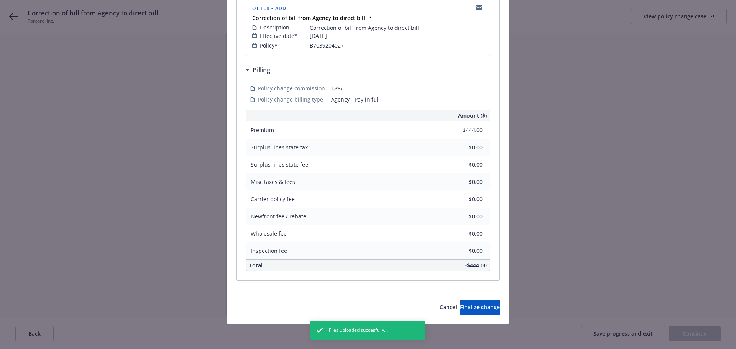
click at [458, 316] on div "Cancel Finalize change" at bounding box center [368, 307] width 282 height 34
click at [460, 311] on button "Finalize change" at bounding box center [480, 307] width 40 height 15
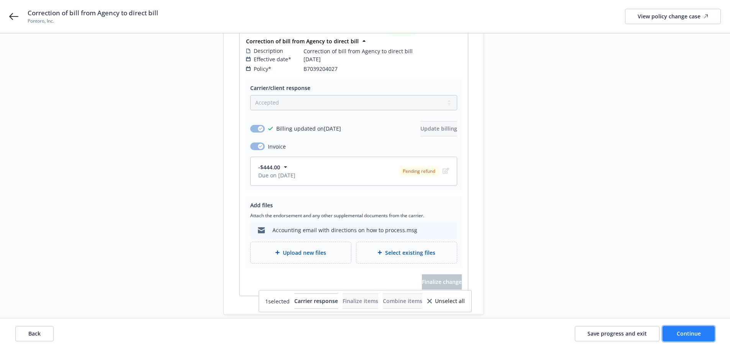
click at [671, 333] on button "Continue" at bounding box center [688, 333] width 52 height 15
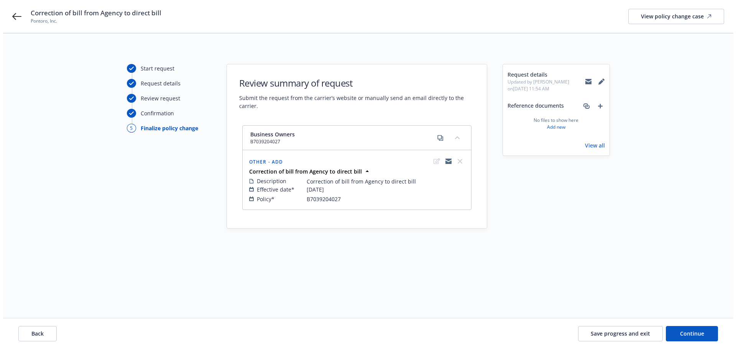
scroll to position [0, 0]
click at [692, 329] on button "Continue" at bounding box center [694, 333] width 52 height 15
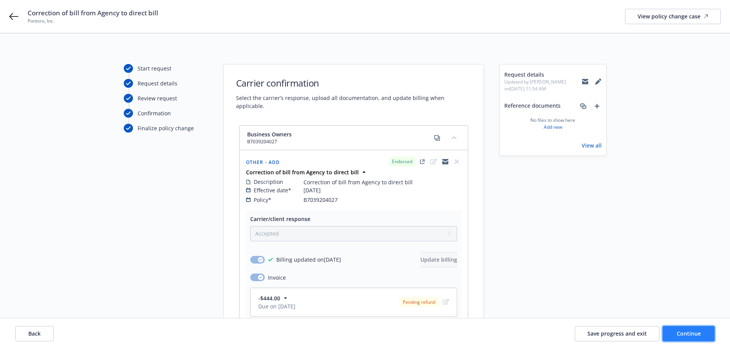
click at [696, 332] on span "Continue" at bounding box center [689, 333] width 24 height 7
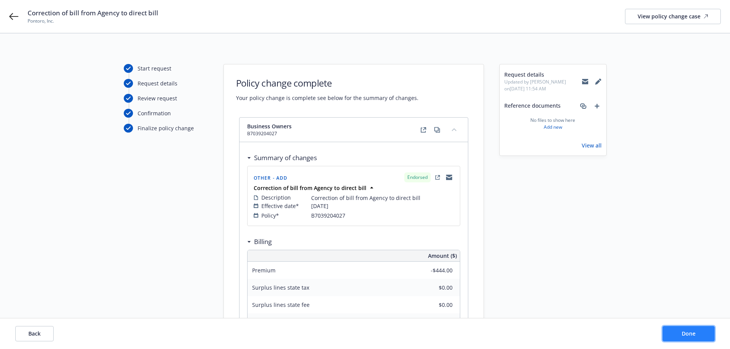
click at [696, 332] on button "Done" at bounding box center [688, 333] width 52 height 15
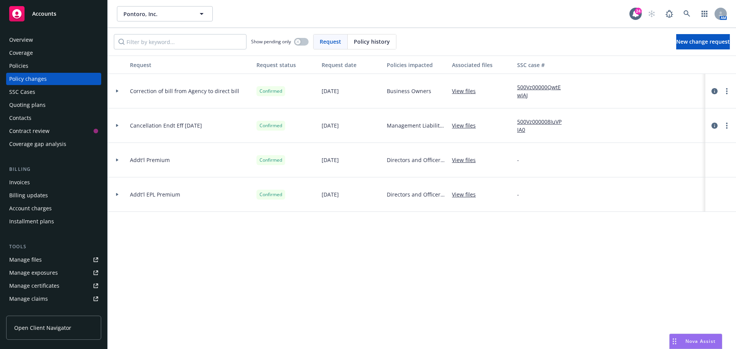
click at [508, 272] on div "Request Request status Request date Policies impacted Associated files SSC case…" at bounding box center [422, 202] width 628 height 293
